Goal: Task Accomplishment & Management: Use online tool/utility

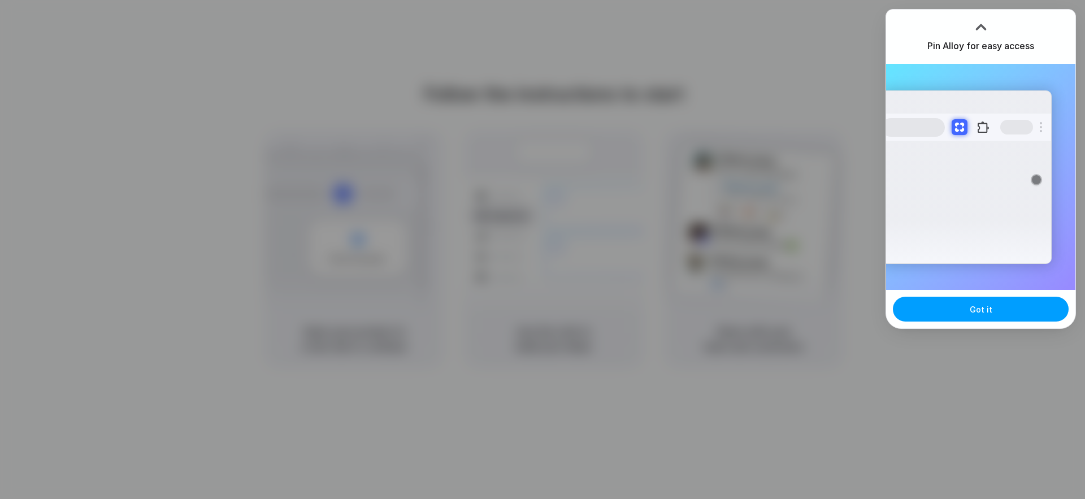
click at [975, 310] on span "Got it" at bounding box center [980, 309] width 23 height 12
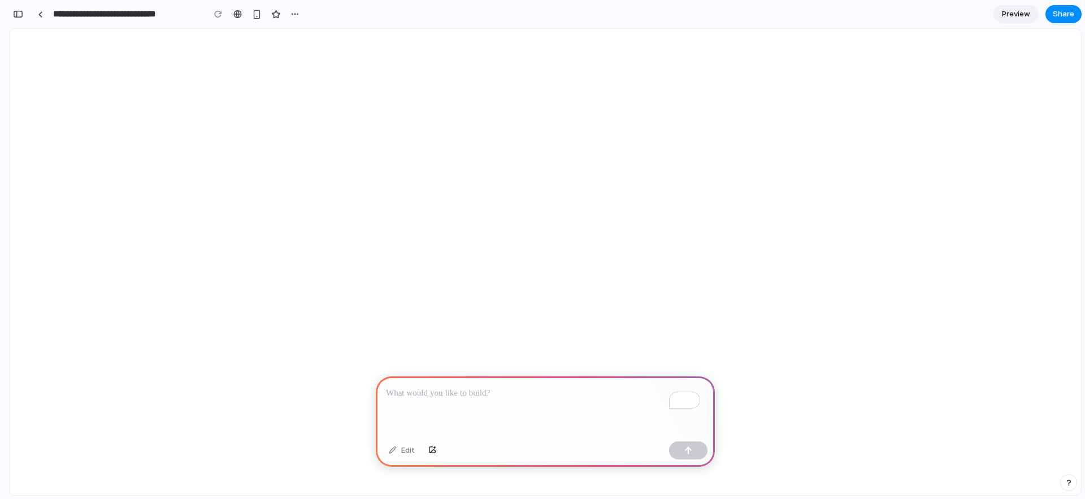
click at [408, 390] on p "To enrich screen reader interactions, please activate Accessibility in Grammarl…" at bounding box center [545, 393] width 319 height 14
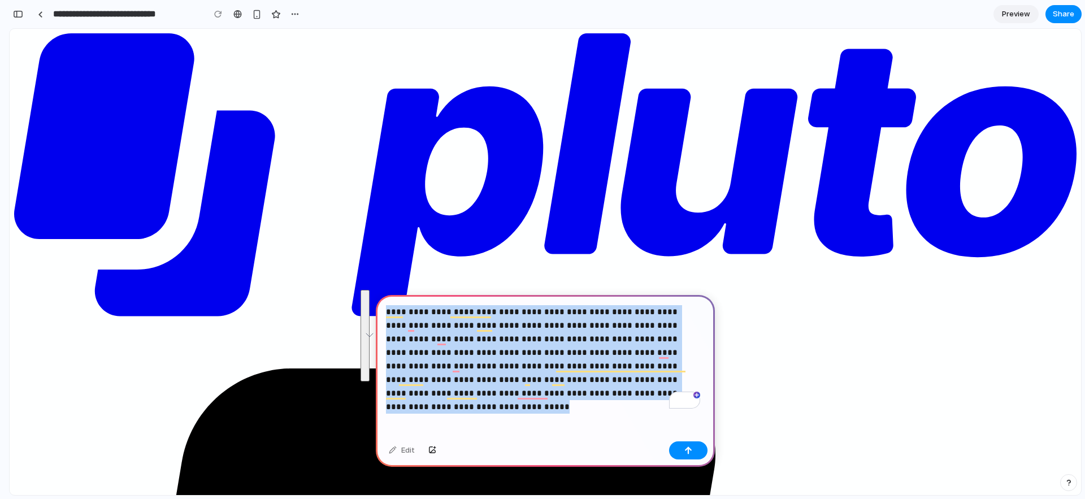
drag, startPoint x: 564, startPoint y: 391, endPoint x: 375, endPoint y: 303, distance: 209.5
click at [375, 302] on div "**********" at bounding box center [545, 262] width 1071 height 466
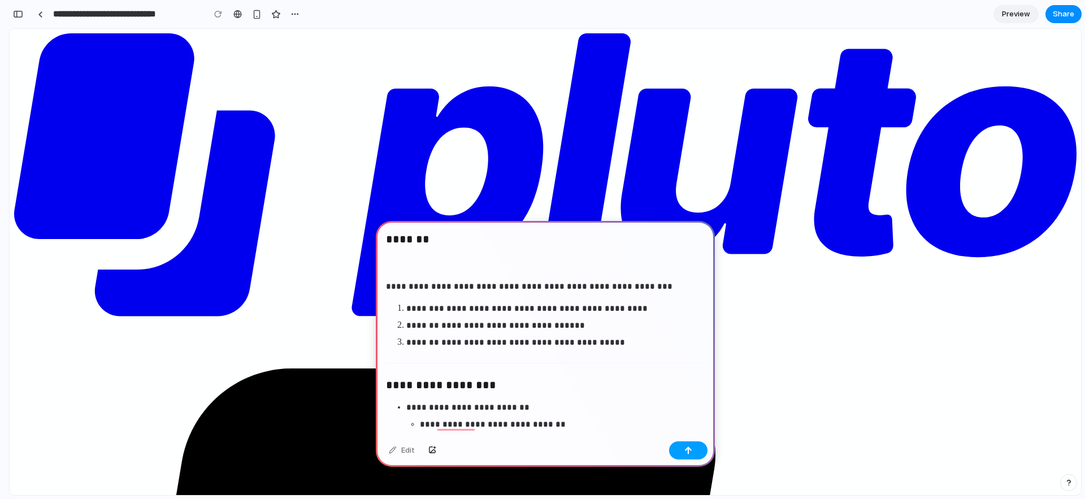
click at [686, 455] on button "button" at bounding box center [688, 450] width 38 height 18
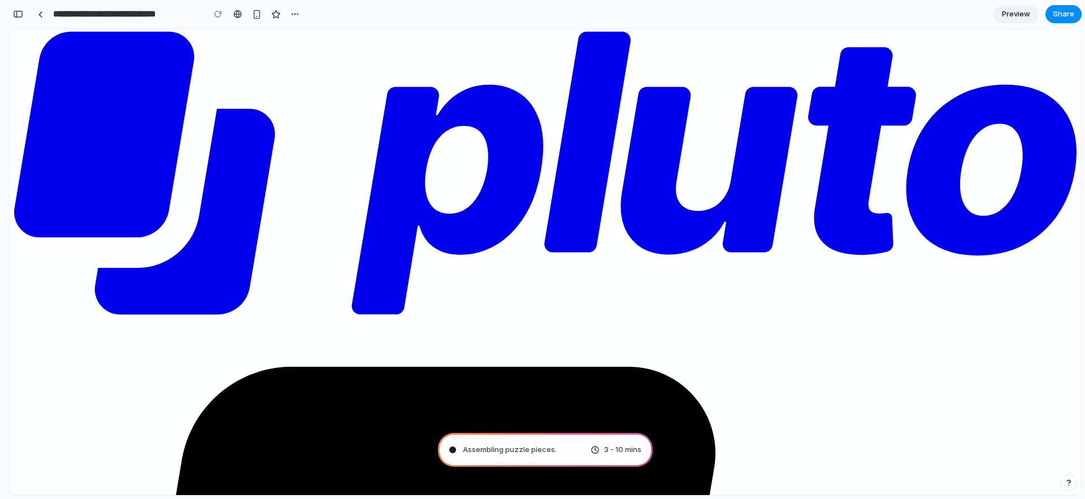
scroll to position [2, 0]
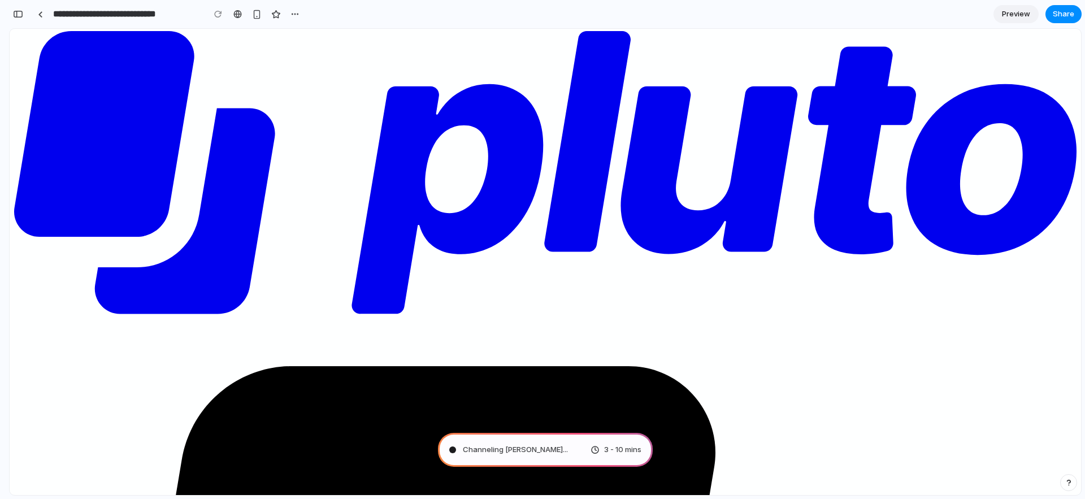
click at [490, 450] on span "Channeling [PERSON_NAME] ..." at bounding box center [515, 449] width 105 height 11
click at [490, 450] on span "Channeling [PERSON_NAME]" at bounding box center [513, 449] width 100 height 11
type input "**********"
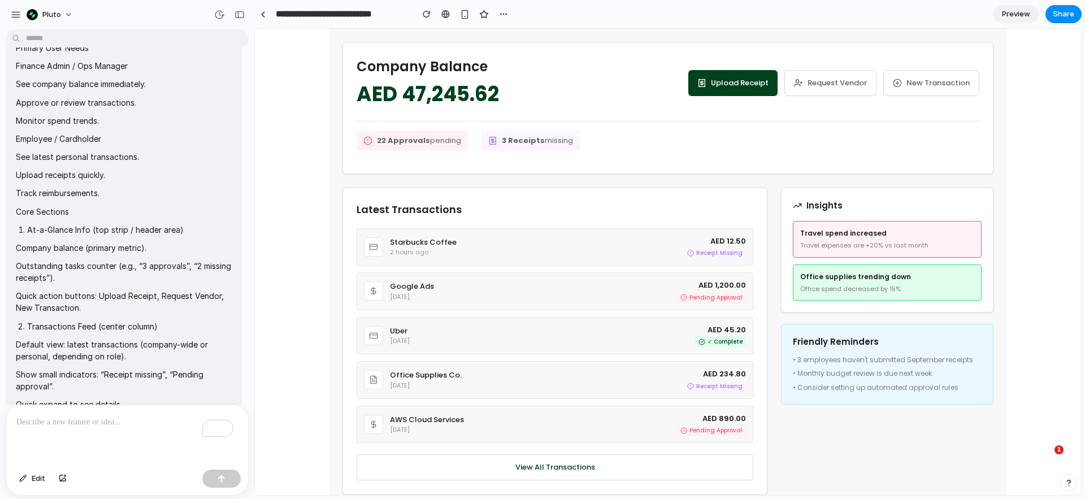
scroll to position [0, 0]
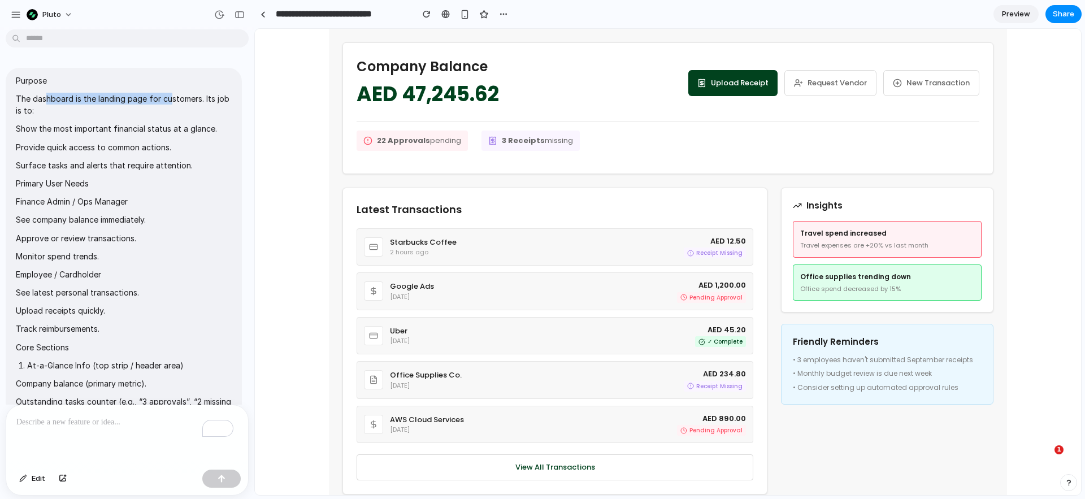
drag, startPoint x: 45, startPoint y: 101, endPoint x: 169, endPoint y: 101, distance: 123.7
click at [169, 101] on p "The dashboard is the landing page for customers. Its job is to:" at bounding box center [124, 105] width 216 height 24
drag, startPoint x: 176, startPoint y: 98, endPoint x: 186, endPoint y: 119, distance: 23.2
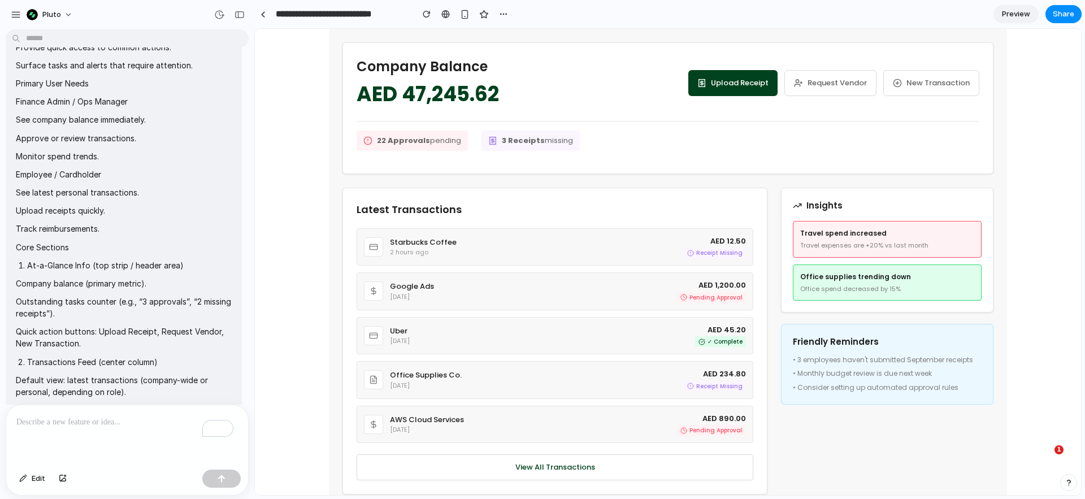
scroll to position [121, 0]
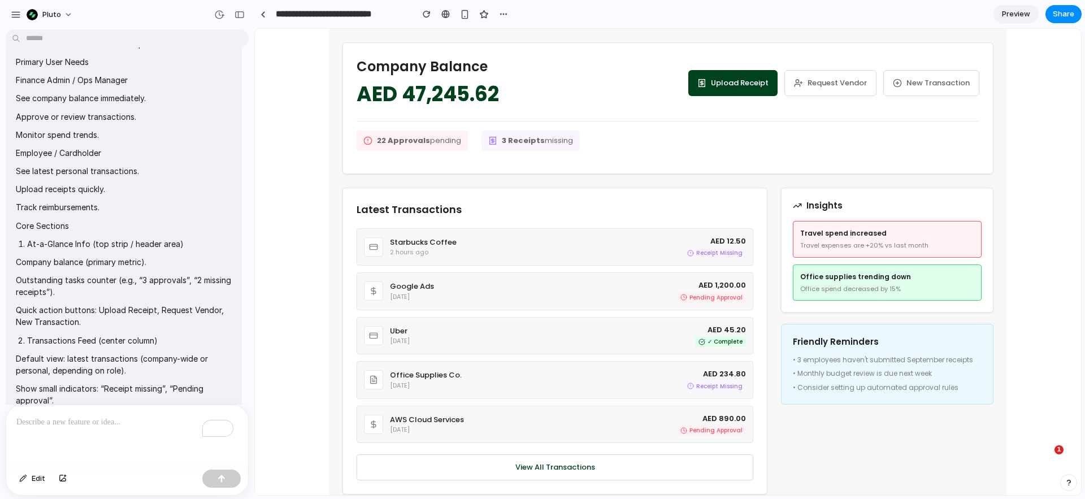
click at [387, 141] on strong "22 Approvals" at bounding box center [403, 140] width 53 height 11
click at [517, 139] on strong "3 Receipts" at bounding box center [523, 140] width 43 height 11
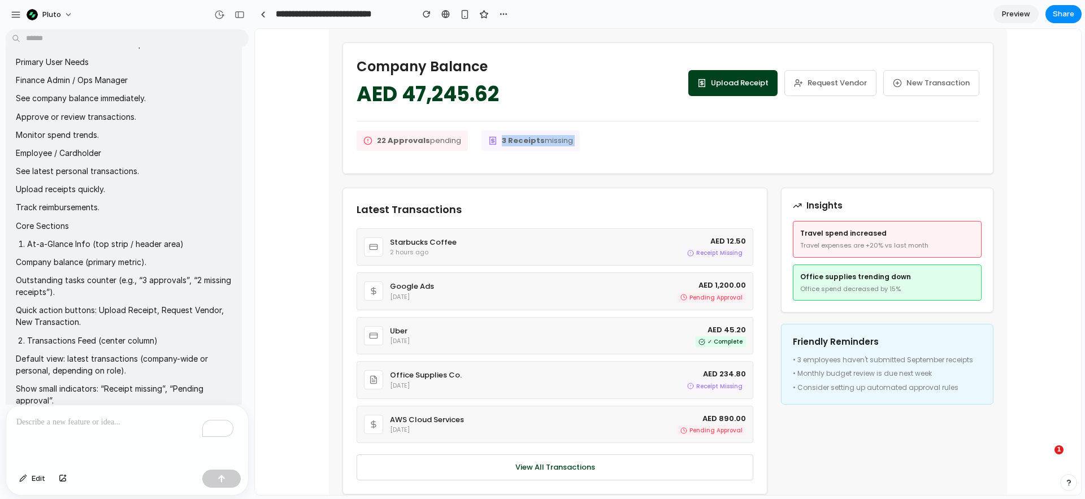
click at [517, 139] on strong "3 Receipts" at bounding box center [523, 140] width 43 height 11
click at [420, 140] on strong "22 Approvals" at bounding box center [403, 140] width 53 height 11
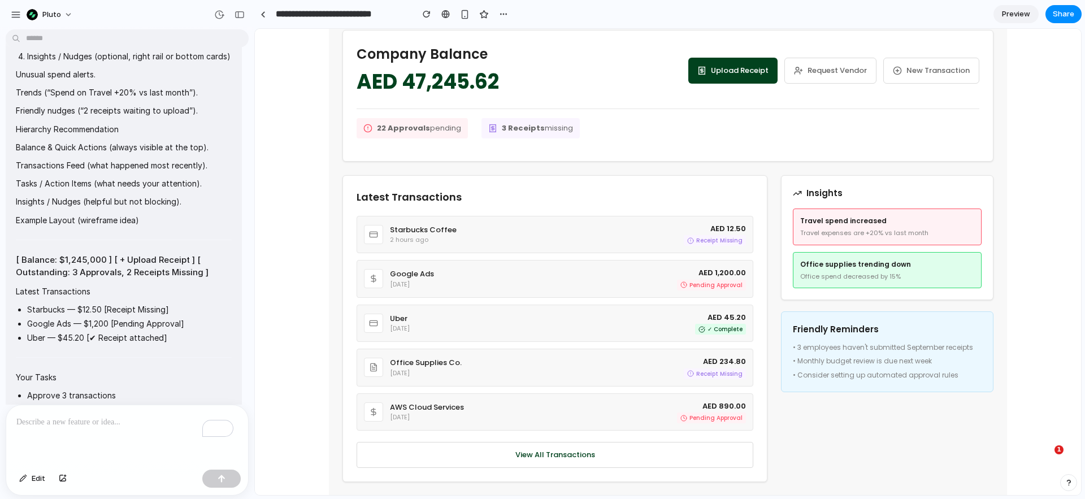
scroll to position [0, 0]
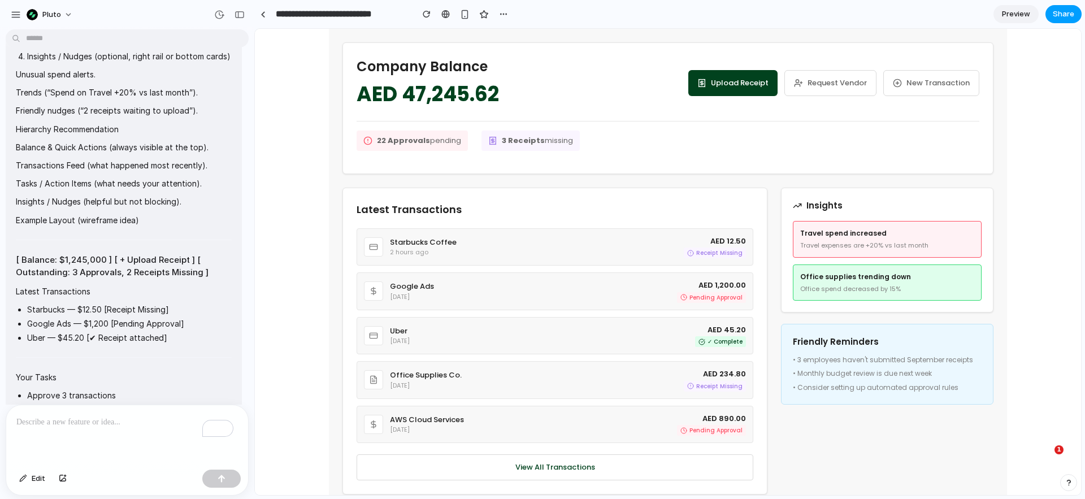
click at [1074, 12] on button "Share" at bounding box center [1063, 14] width 36 height 18
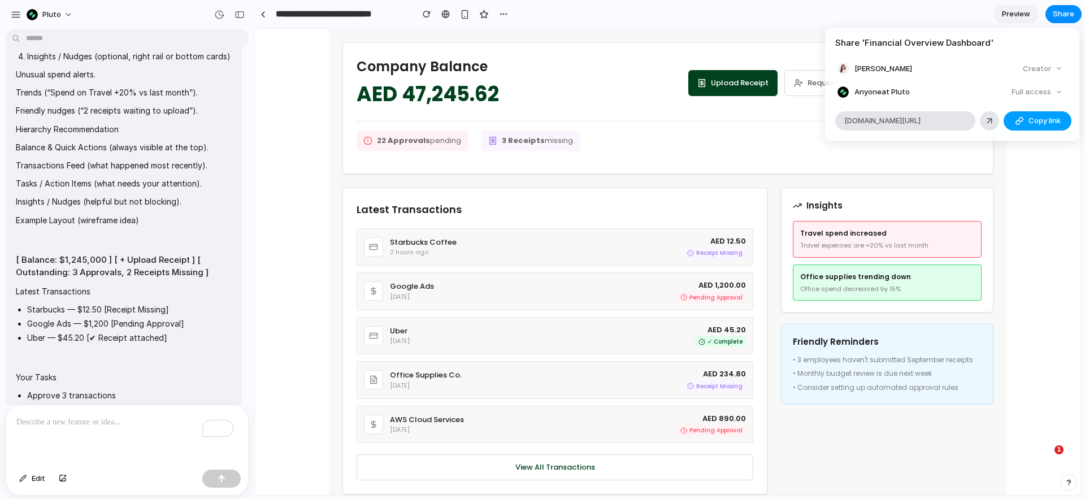
click at [1056, 125] on span "Copy link" at bounding box center [1044, 120] width 32 height 11
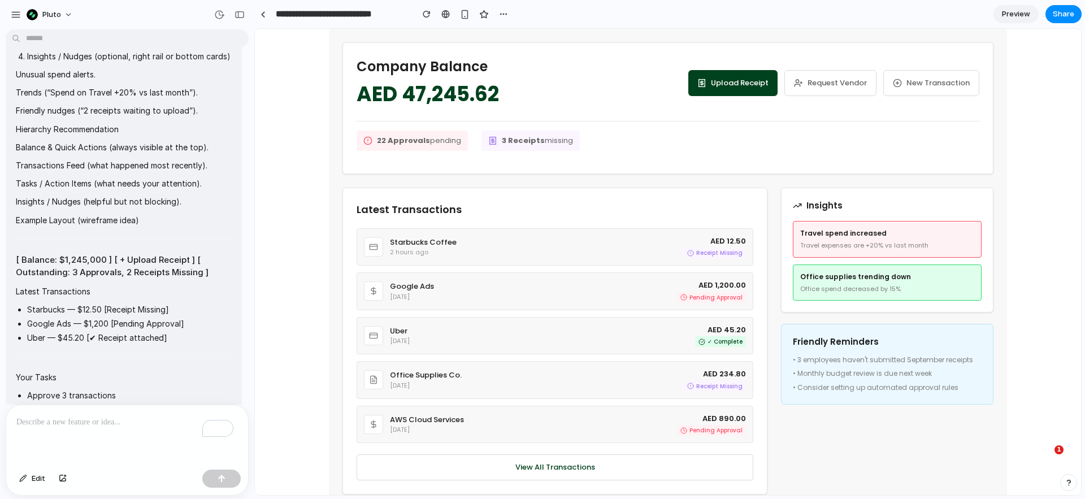
click at [328, 298] on div "Share ' Financial Overview Dashboard ' [PERSON_NAME] Creator Anyone at Pluto Fu…" at bounding box center [542, 249] width 1085 height 499
click at [738, 85] on button "Upload Receipt" at bounding box center [732, 83] width 89 height 26
click at [729, 88] on button "Upload Receipt" at bounding box center [732, 83] width 89 height 26
click at [826, 87] on button "Request Vendor" at bounding box center [830, 83] width 92 height 26
click at [930, 88] on button "New Transaction" at bounding box center [931, 83] width 96 height 26
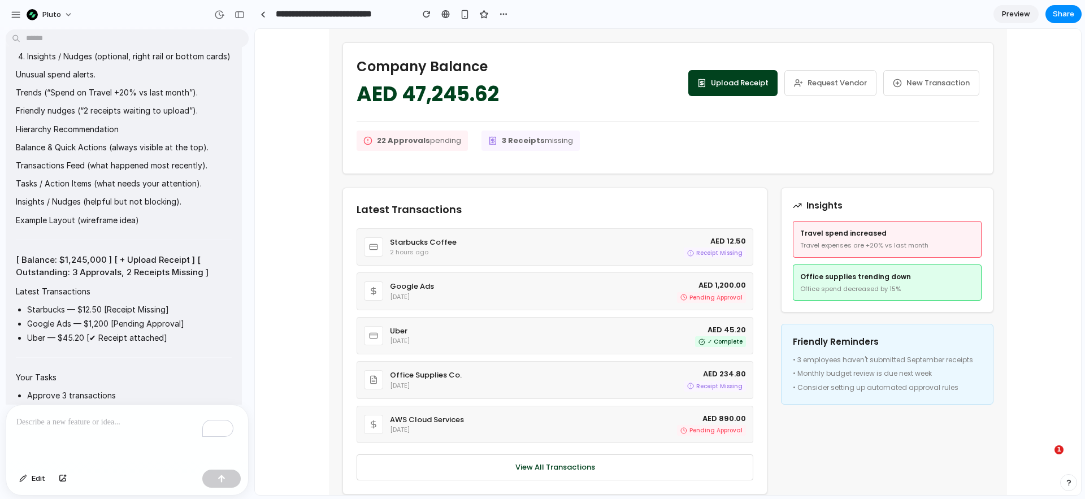
click at [839, 88] on button "Request Vendor" at bounding box center [830, 83] width 92 height 26
click at [755, 84] on button "Upload Receipt" at bounding box center [732, 83] width 89 height 26
click at [536, 141] on span "3 Receipts missing" at bounding box center [537, 140] width 71 height 11
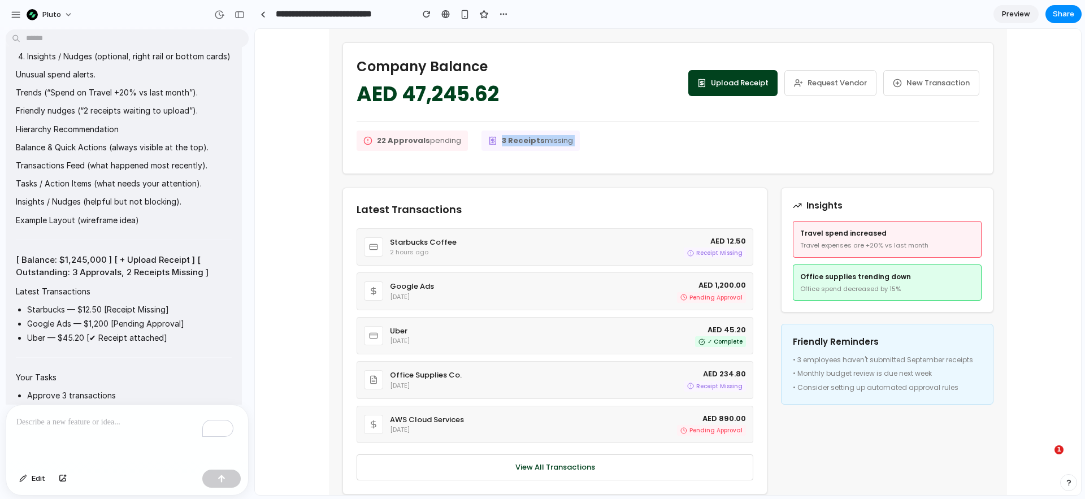
click at [536, 141] on span "3 Receipts missing" at bounding box center [537, 140] width 71 height 11
click at [531, 143] on strong "3 Receipts" at bounding box center [523, 140] width 43 height 11
click at [463, 12] on div "button" at bounding box center [465, 15] width 10 height 10
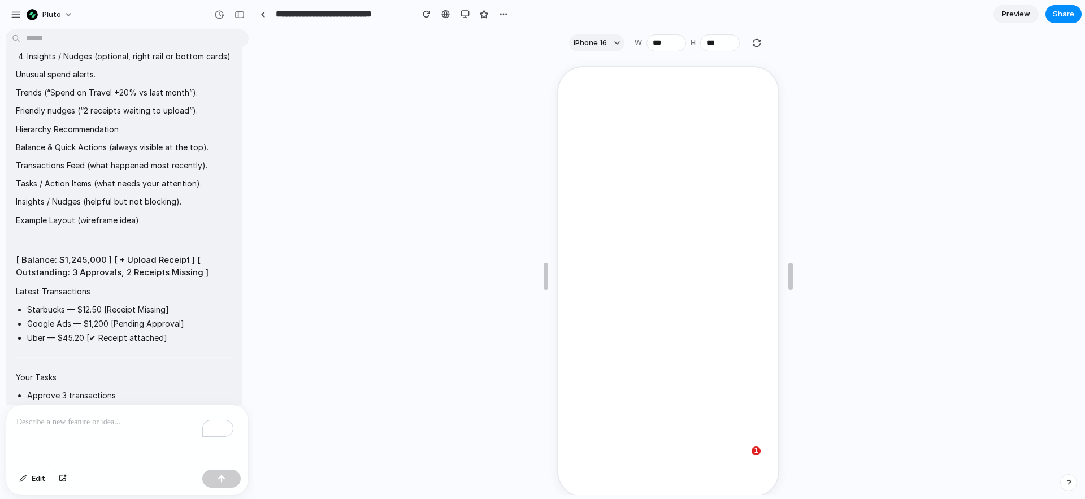
scroll to position [384, 0]
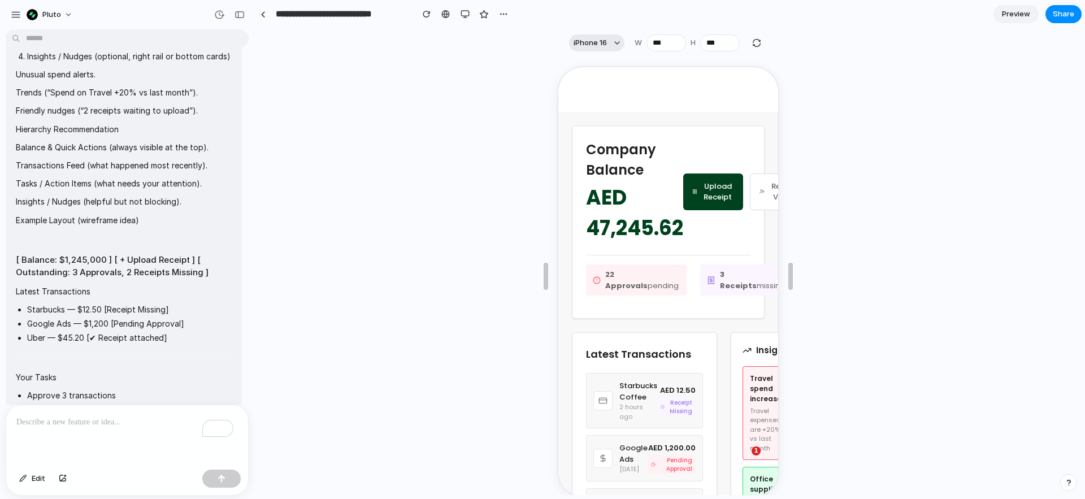
click at [619, 42] on button "iPhone 16" at bounding box center [596, 42] width 55 height 17
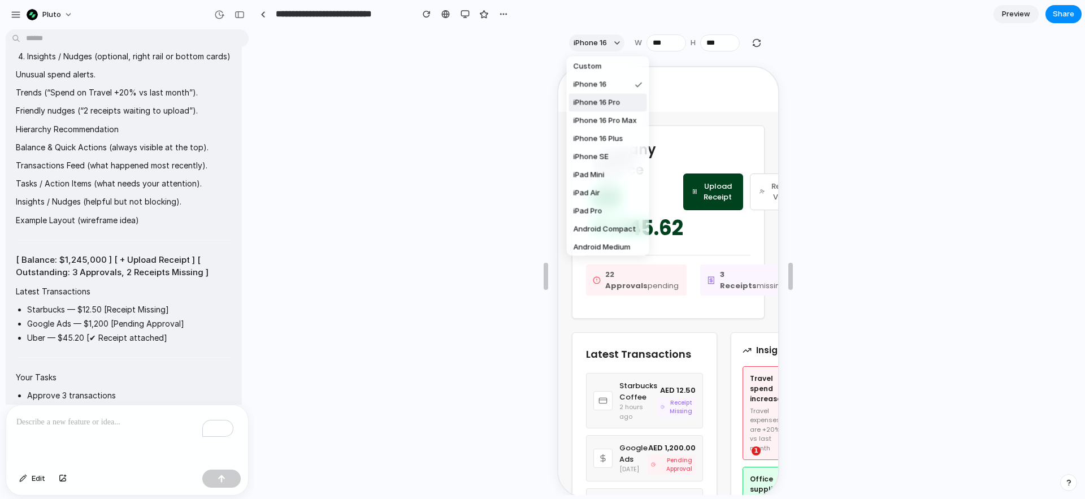
scroll to position [0, 0]
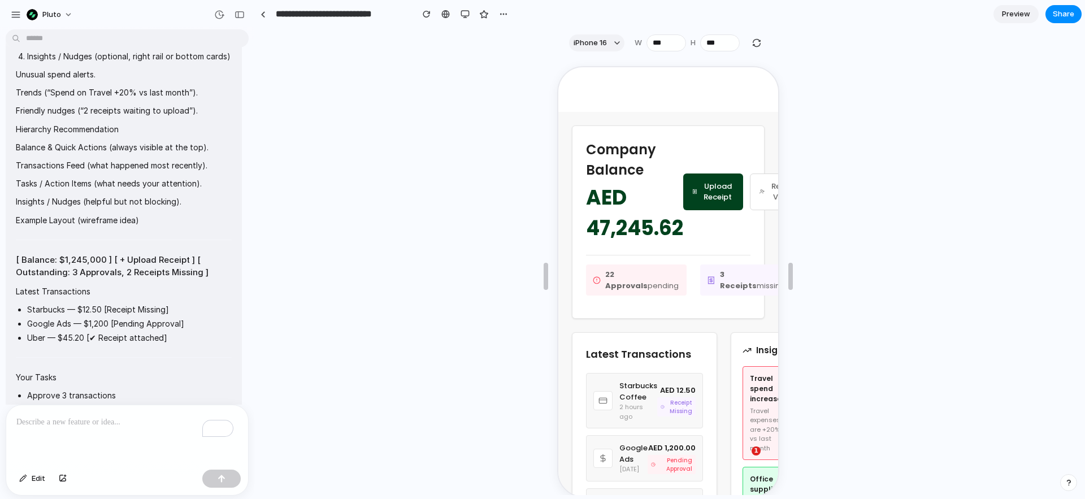
drag, startPoint x: 625, startPoint y: 8, endPoint x: 537, endPoint y: 14, distance: 88.9
click at [625, 8] on div "Custom iPhone 16 iPhone 16 Pro iPhone 16 Pro Max iPhone 16 Plus iPhone SE iPad …" at bounding box center [542, 249] width 1085 height 499
click at [466, 15] on div "button" at bounding box center [464, 14] width 9 height 9
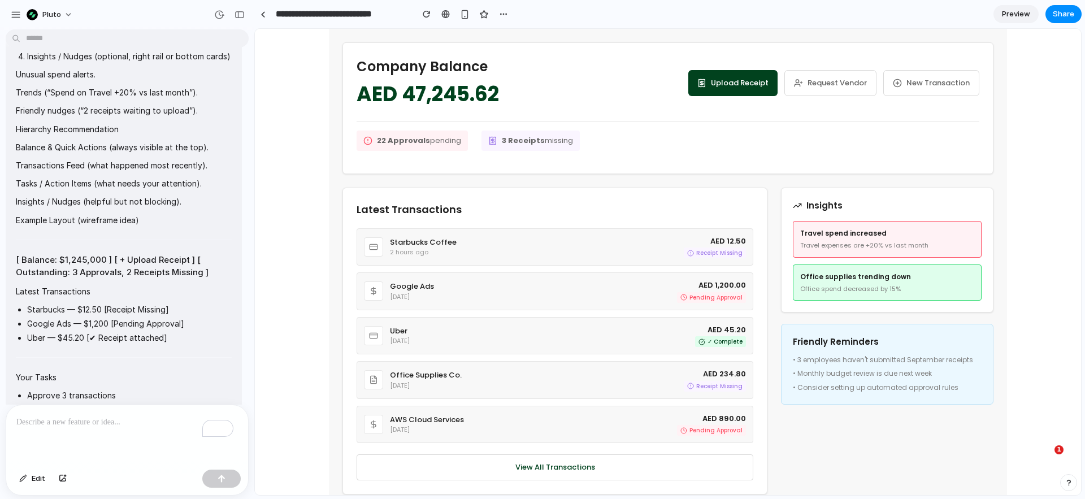
click at [522, 141] on strong "3 Receipts" at bounding box center [523, 140] width 43 height 11
click at [543, 142] on span "3 Receipts missing" at bounding box center [537, 140] width 71 height 11
click at [607, 145] on div "22 Approvals pending 3 Receipts missing" at bounding box center [667, 140] width 623 height 39
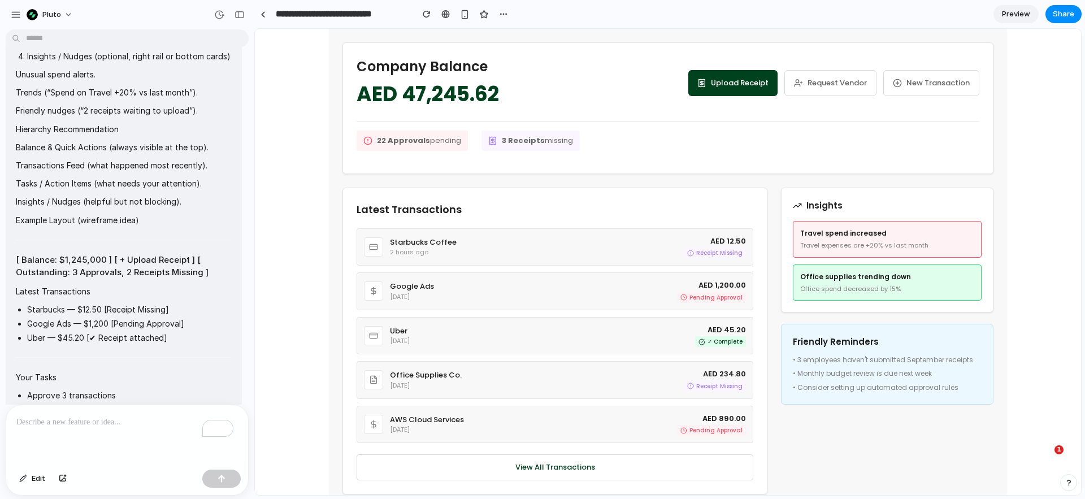
click at [428, 137] on span "22 Approvals pending" at bounding box center [419, 140] width 84 height 11
click at [625, 138] on div "22 Approvals pending 3 Receipts missing" at bounding box center [667, 140] width 623 height 39
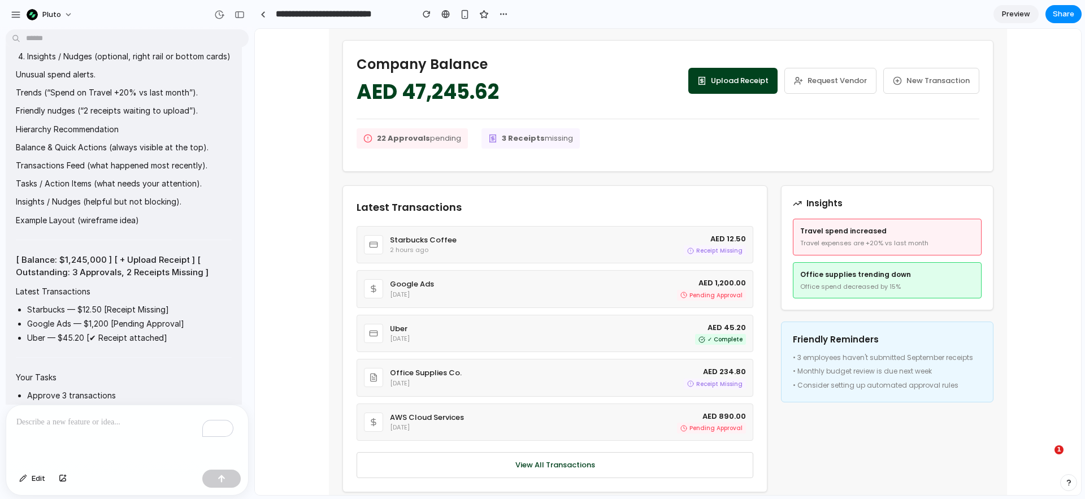
click at [395, 209] on h3 "Latest Transactions" at bounding box center [554, 206] width 397 height 15
click at [497, 213] on h3 "Latest Transactions" at bounding box center [554, 206] width 397 height 15
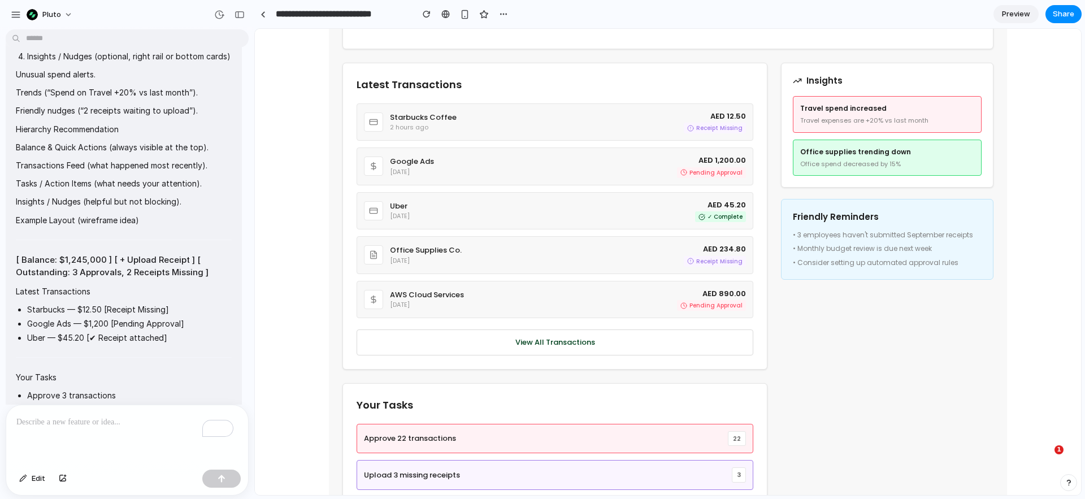
scroll to position [184, 0]
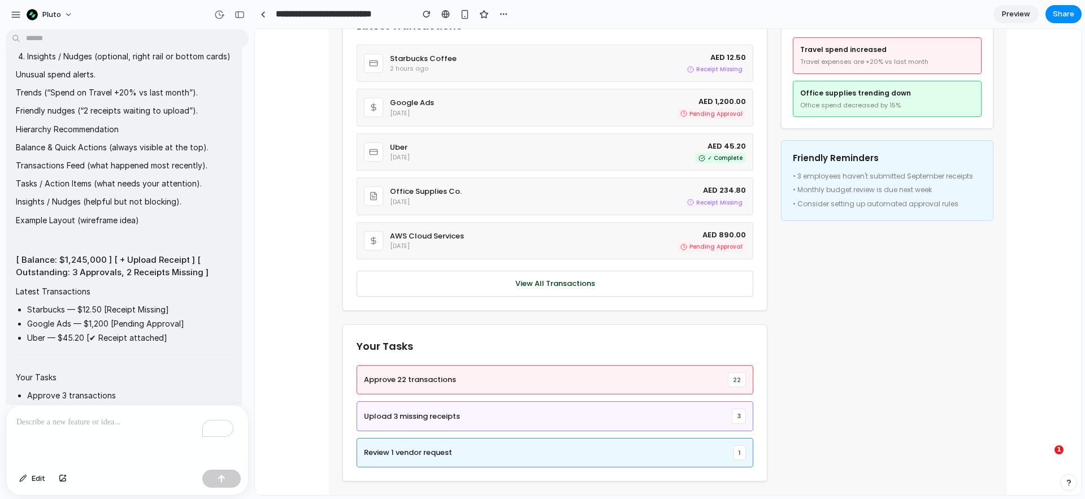
click at [529, 282] on button "View All Transactions" at bounding box center [554, 284] width 397 height 26
click at [407, 380] on span "Approve 22 transactions" at bounding box center [410, 379] width 92 height 11
click at [495, 378] on div "Approve 22 transactions 22" at bounding box center [554, 380] width 397 height 30
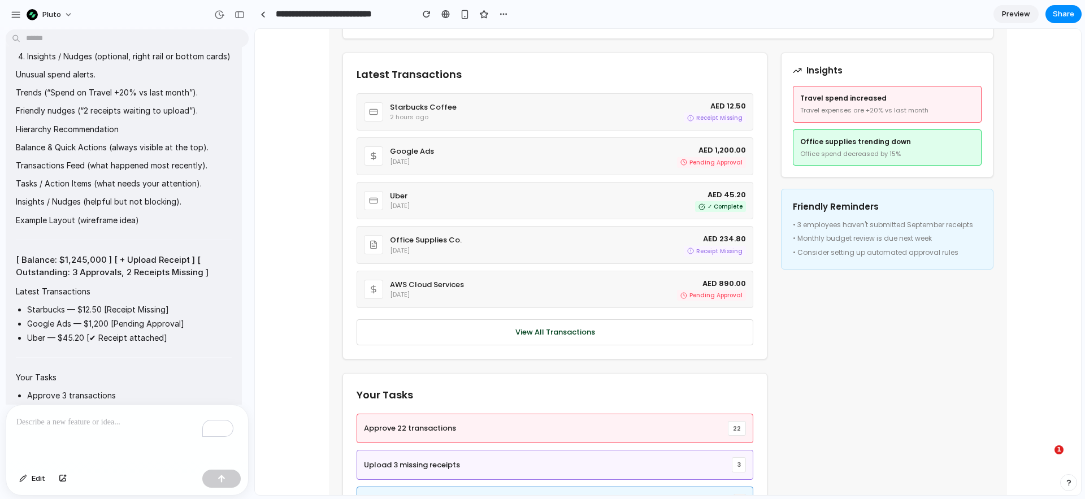
scroll to position [0, 0]
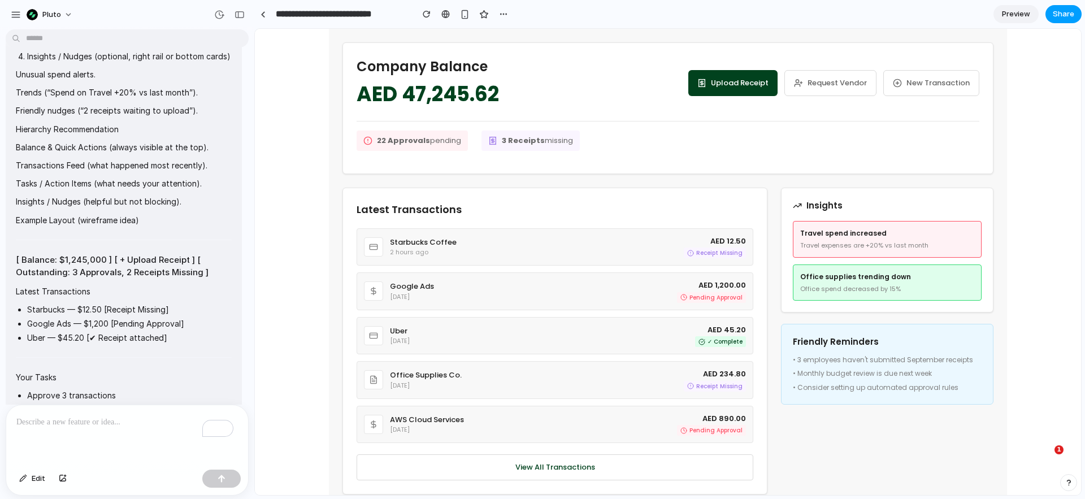
click at [1075, 11] on button "Share" at bounding box center [1063, 14] width 36 height 18
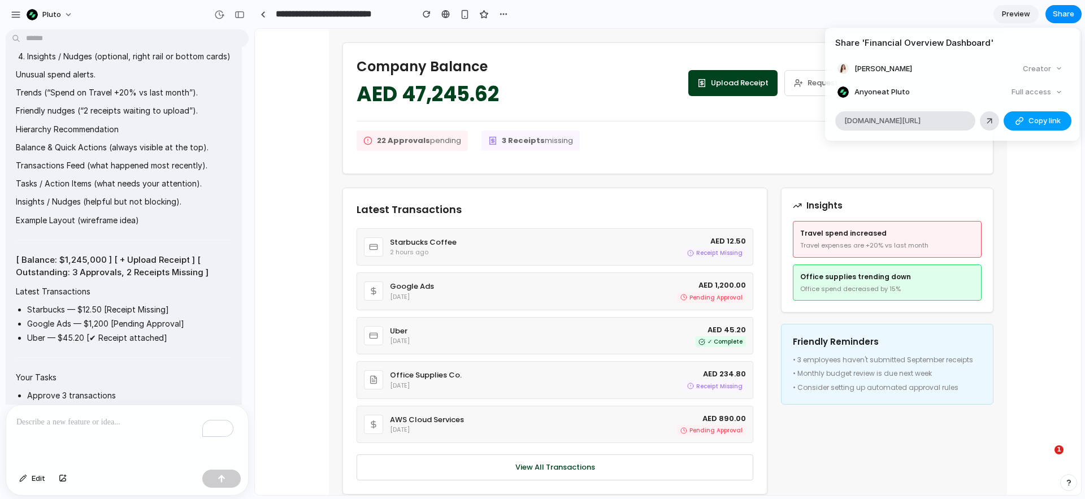
click at [1041, 124] on span "Copy link" at bounding box center [1044, 120] width 32 height 11
click at [650, 380] on div "Share ' Financial Overview Dashboard ' [PERSON_NAME] Creator Anyone at Pluto Fu…" at bounding box center [542, 249] width 1085 height 499
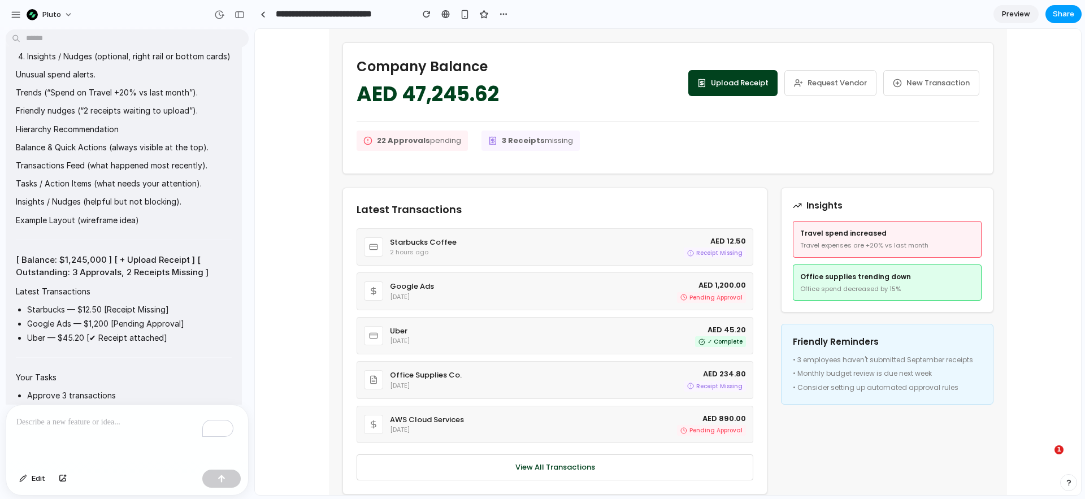
click at [1070, 15] on span "Share" at bounding box center [1062, 13] width 21 height 11
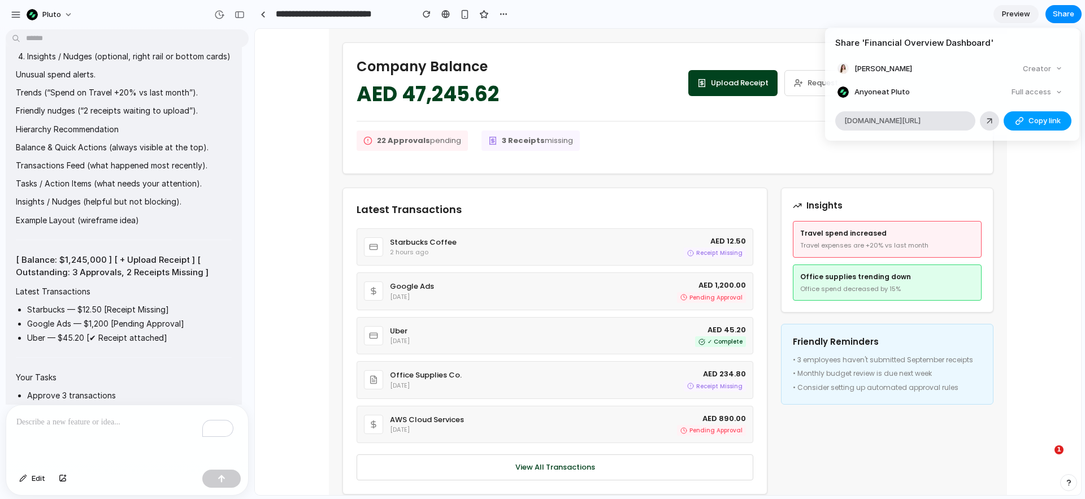
click at [1041, 127] on button "Copy link" at bounding box center [1037, 120] width 68 height 19
